Goal: Task Accomplishment & Management: Manage account settings

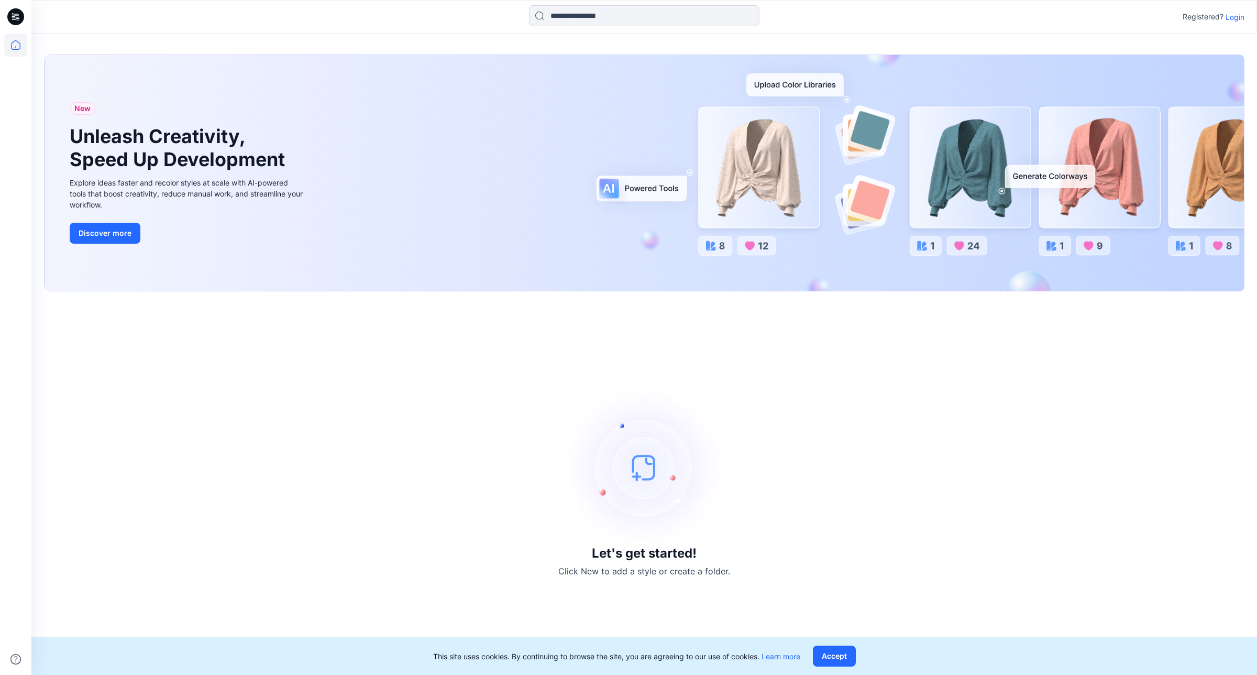
click at [1243, 14] on p "Login" at bounding box center [1234, 17] width 19 height 11
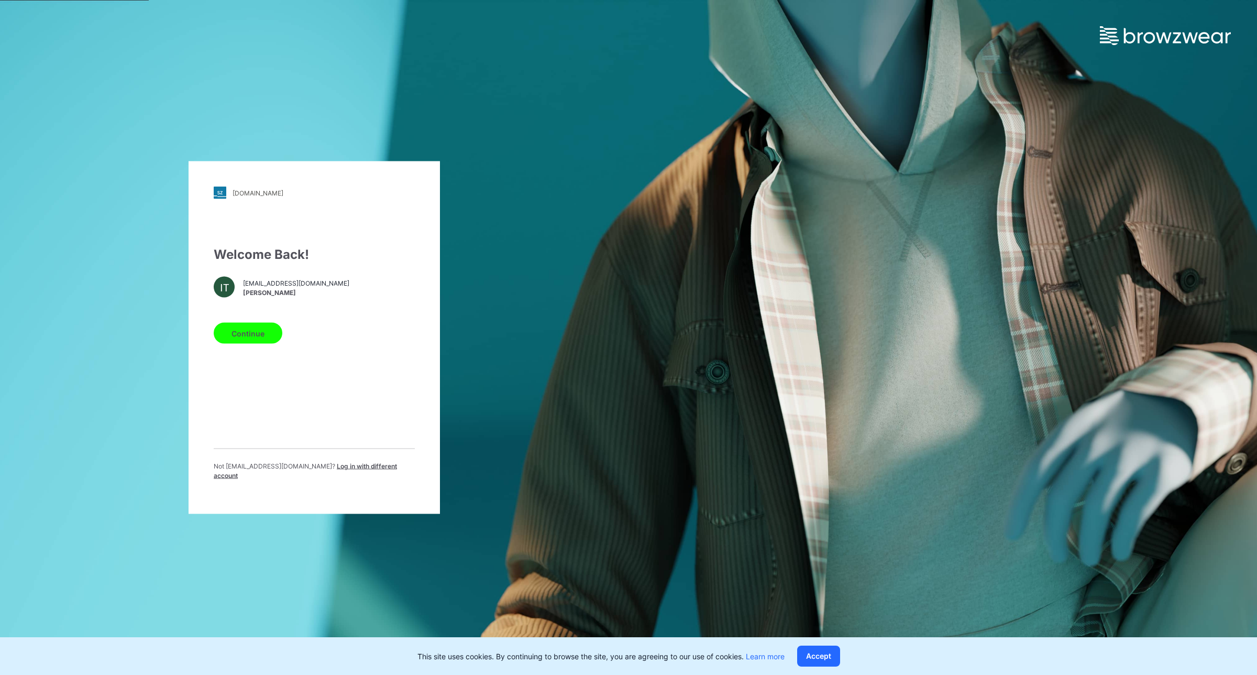
click at [253, 283] on span "[EMAIL_ADDRESS][DOMAIN_NAME]" at bounding box center [296, 282] width 106 height 9
click at [225, 292] on div "IT" at bounding box center [224, 287] width 21 height 21
click at [237, 326] on button "Continue" at bounding box center [248, 333] width 69 height 21
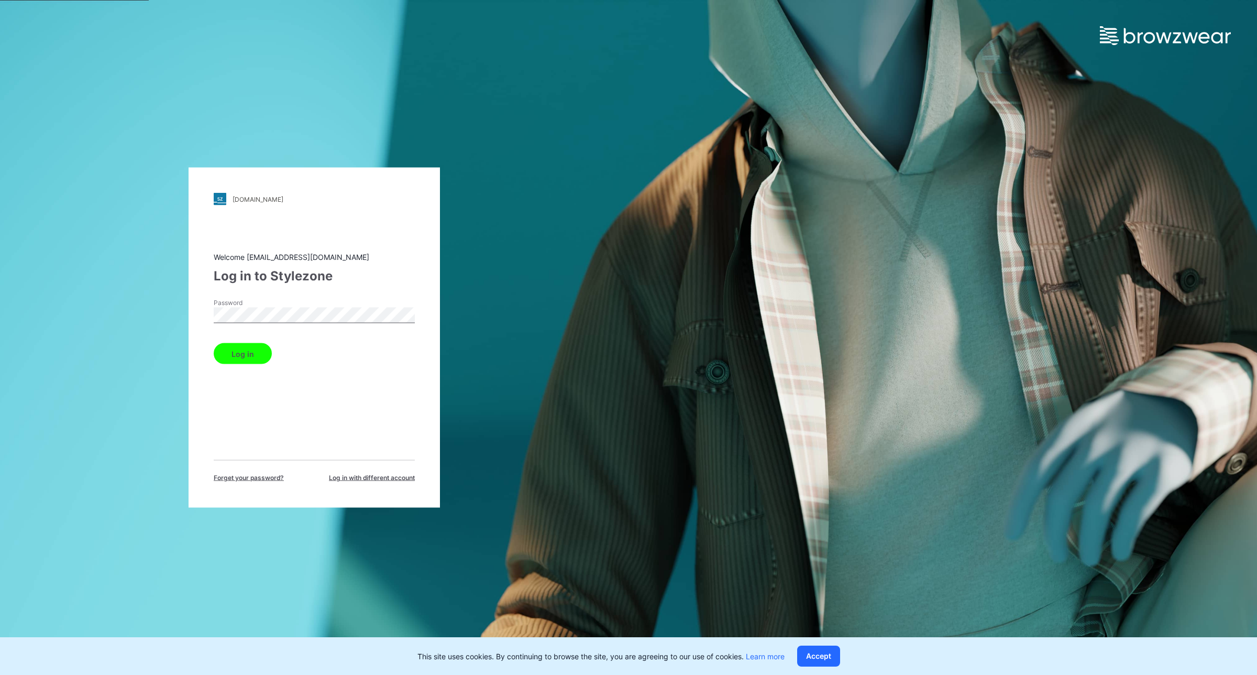
click at [241, 355] on button "Log in" at bounding box center [243, 353] width 58 height 21
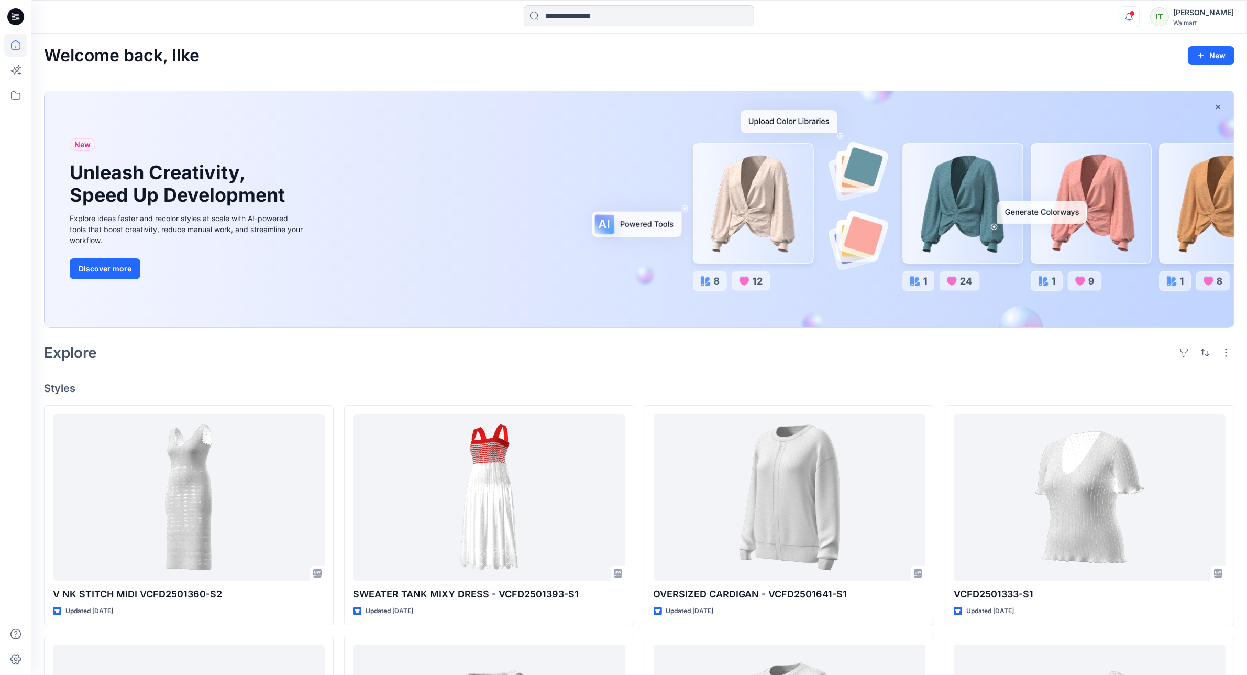
drag, startPoint x: 1121, startPoint y: 28, endPoint x: 1132, endPoint y: 21, distance: 12.5
click at [1129, 23] on div "Notifications Your style V NK STITCH MIDI VCFD2501360-S2 has been updated with …" at bounding box center [638, 16] width 1215 height 23
click at [1132, 21] on icon "button" at bounding box center [1129, 16] width 20 height 21
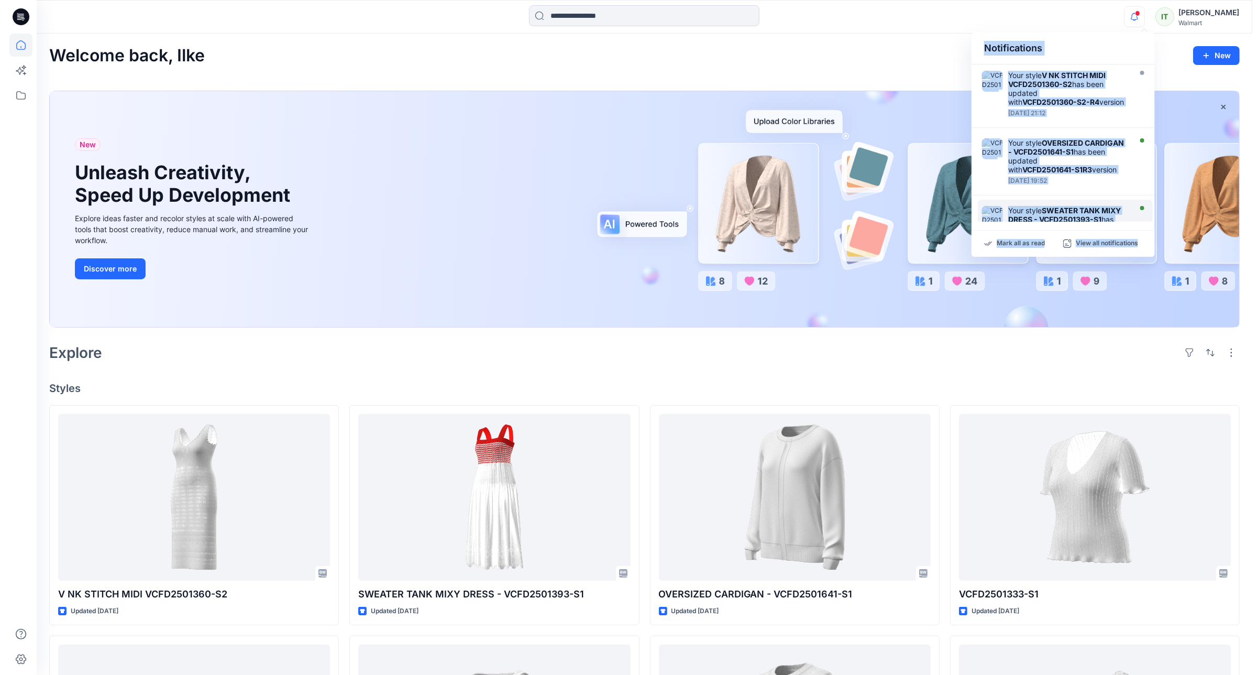
scroll to position [65, 0]
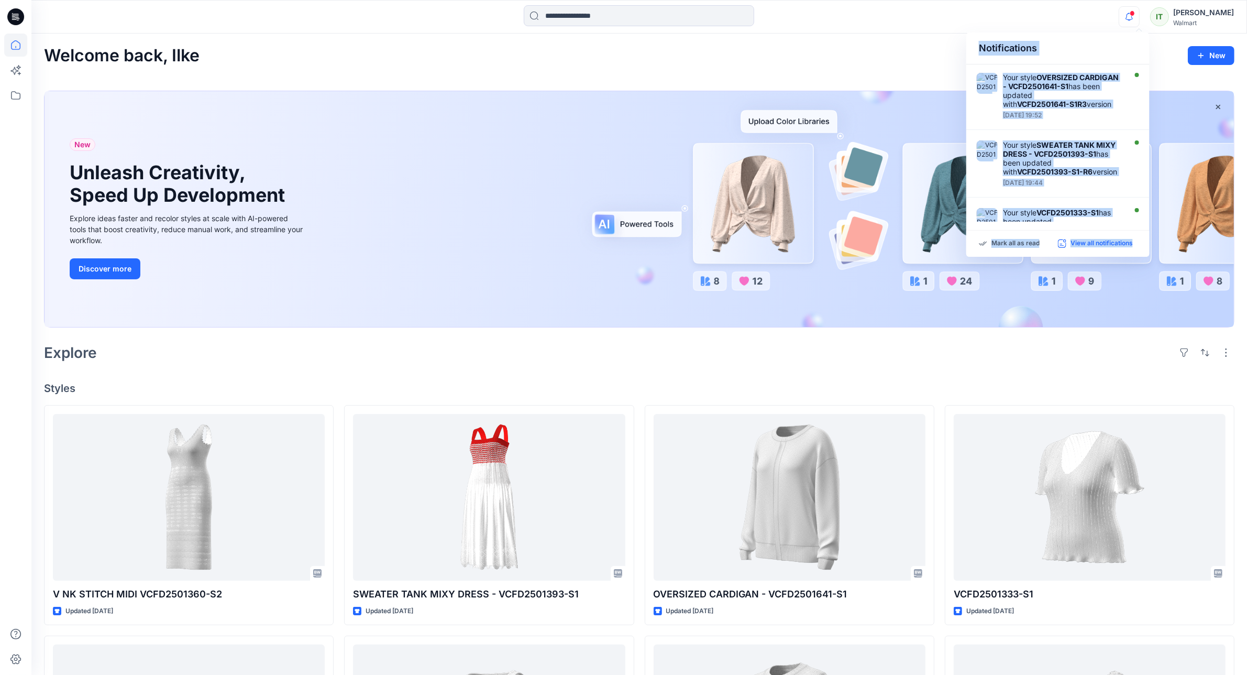
click at [1087, 242] on p "View all notifications" at bounding box center [1101, 243] width 62 height 9
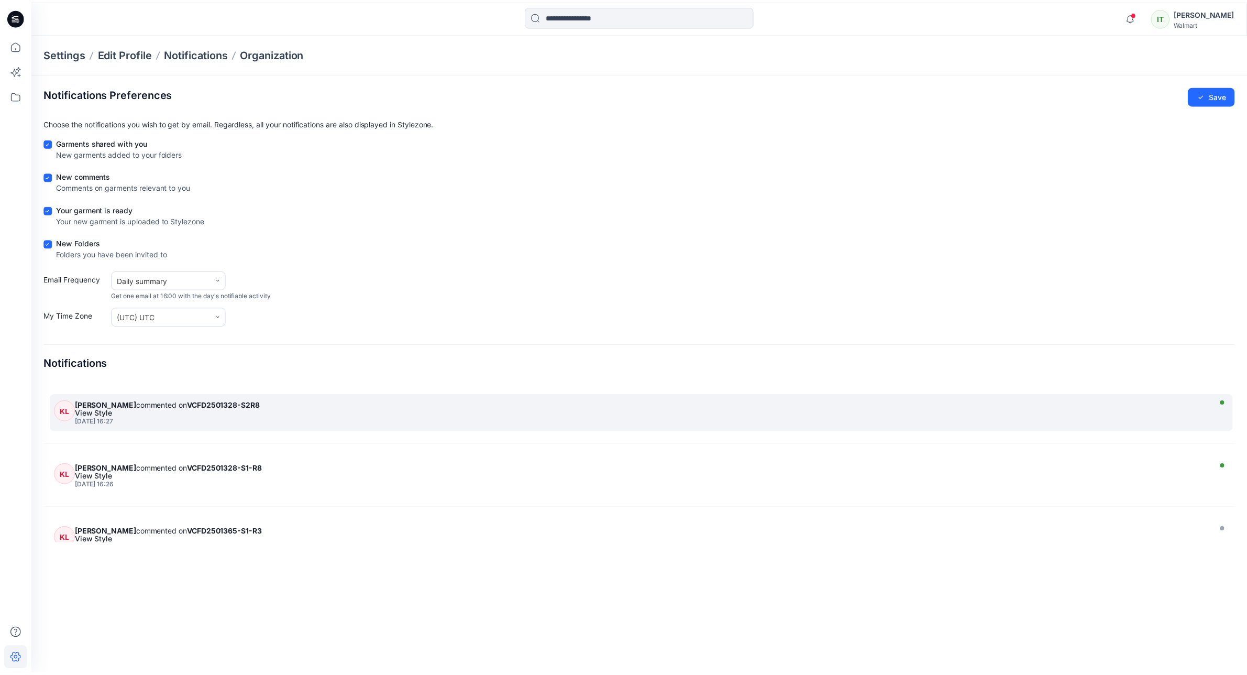
scroll to position [720, 0]
